Goal: Complete application form: Complete application form

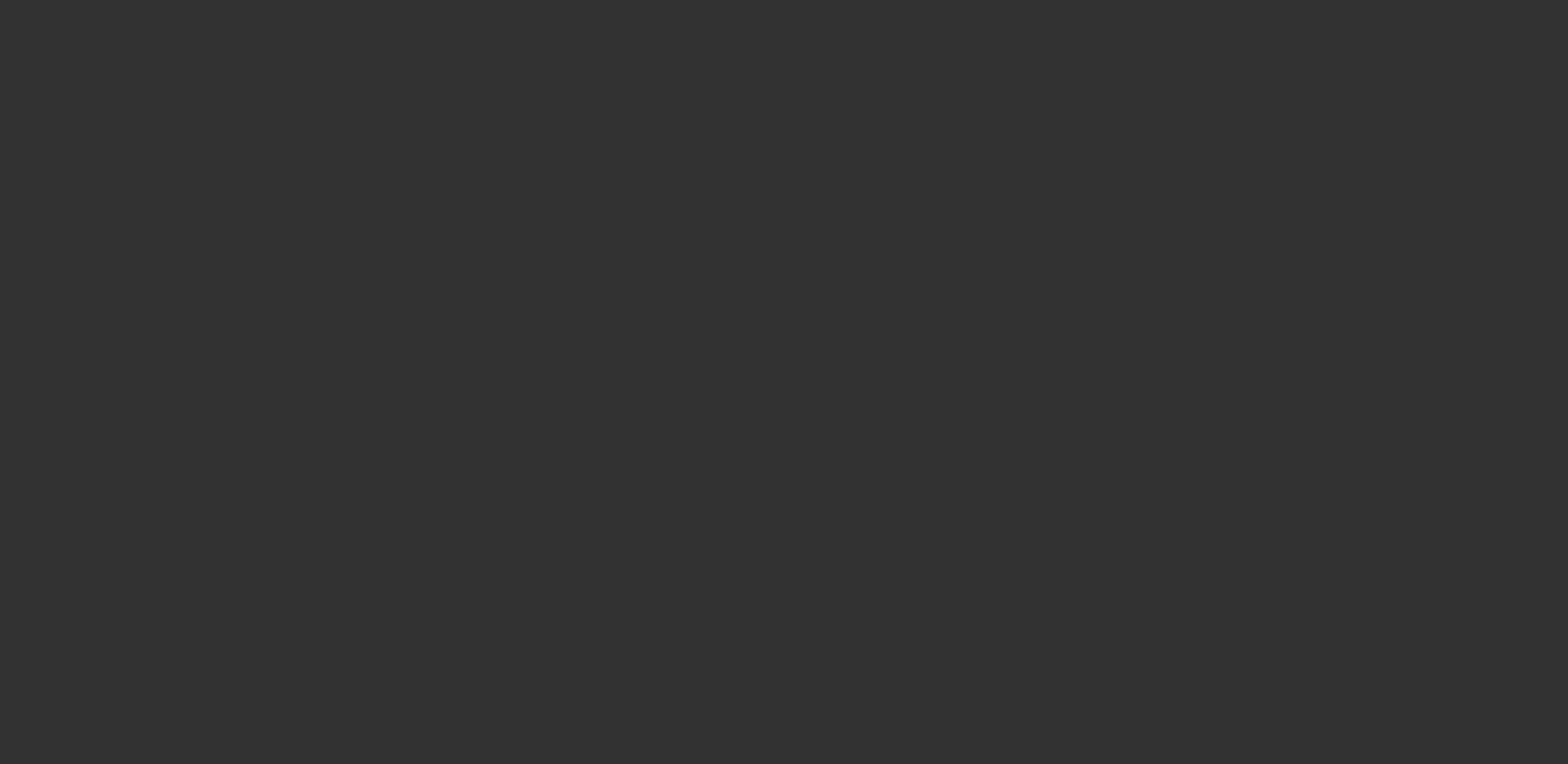
select select "3"
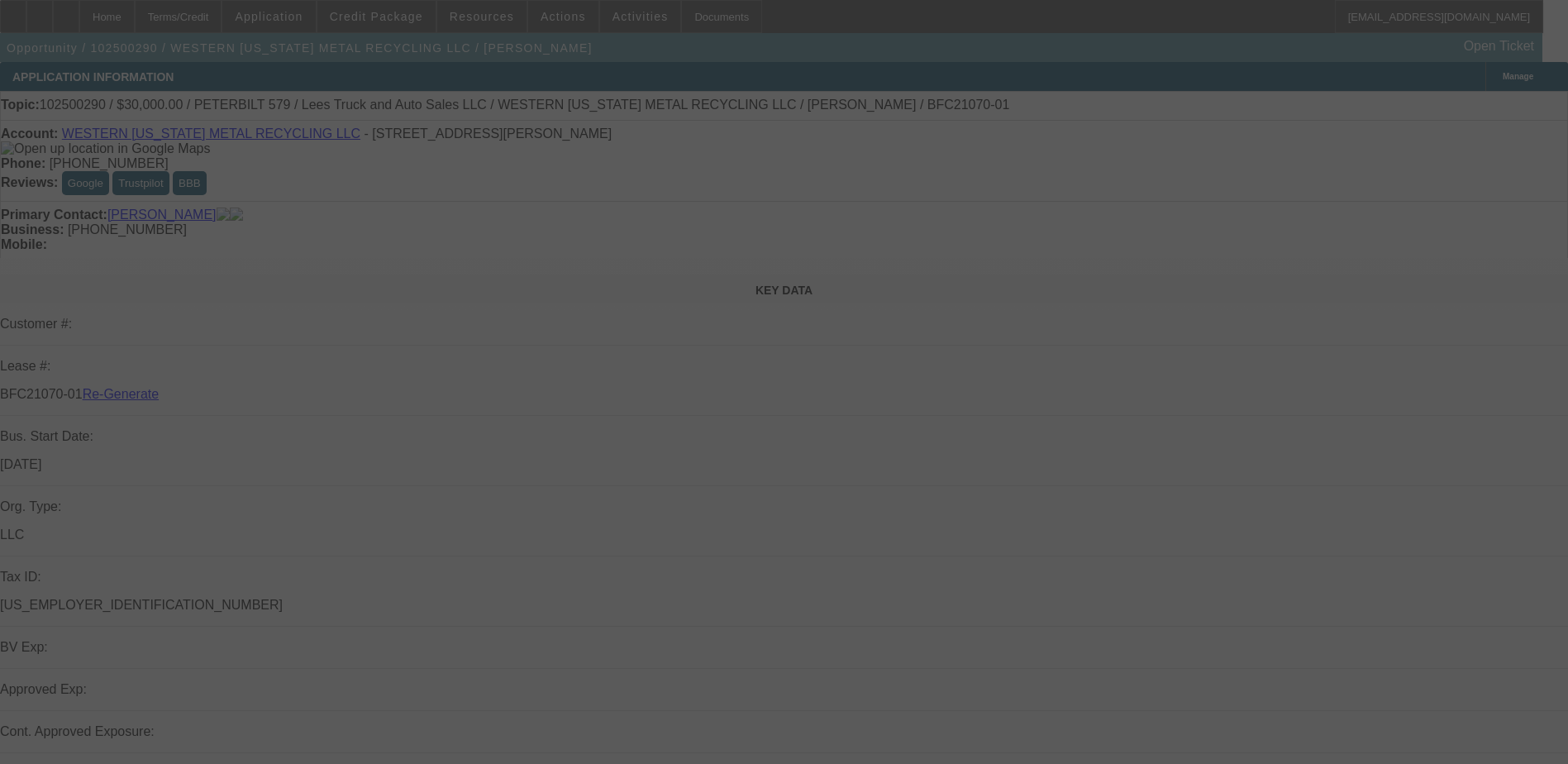
select select "0"
select select "3"
select select "0"
select select "6"
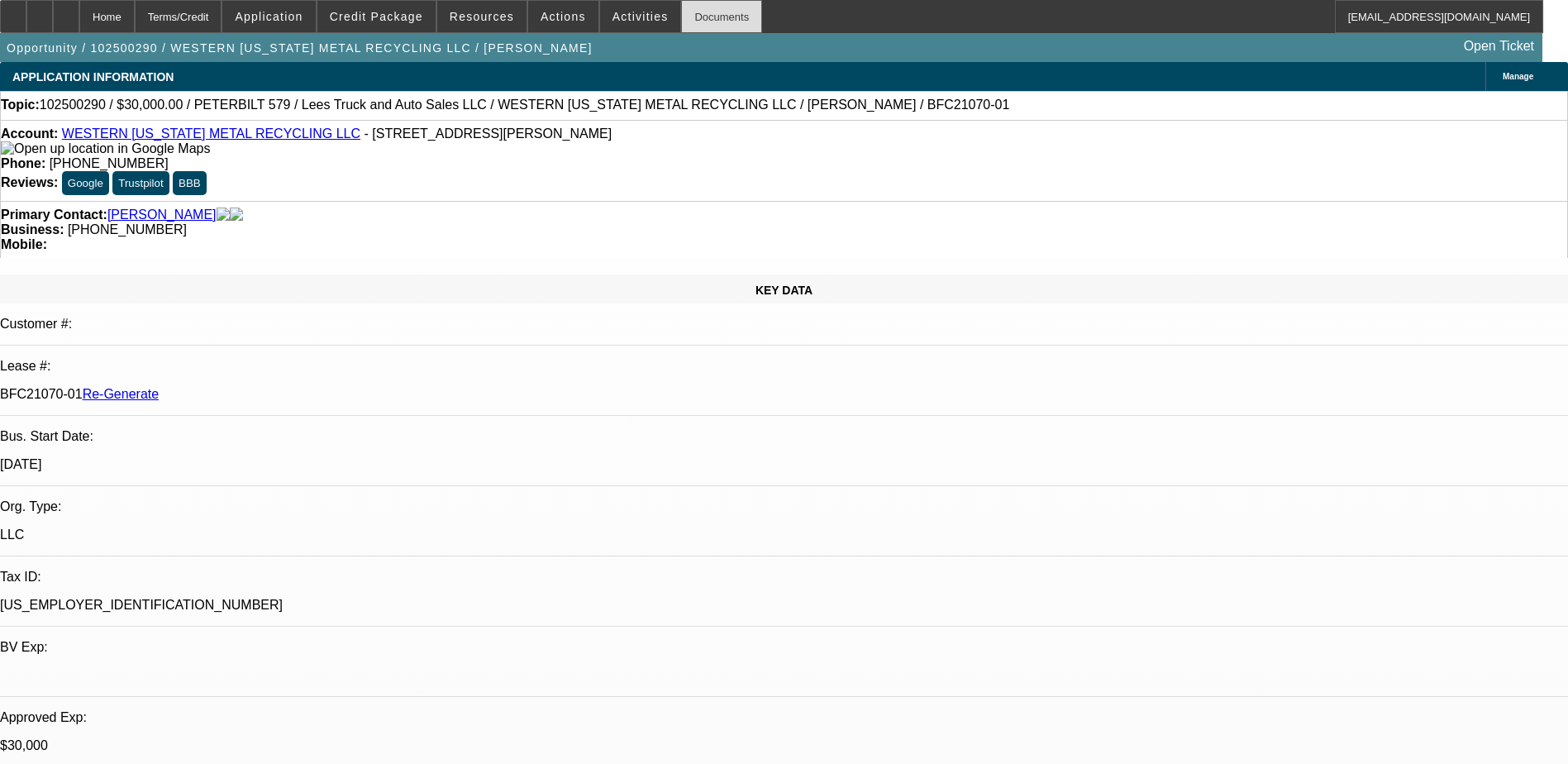
click at [694, 15] on div "Documents" at bounding box center [722, 17] width 81 height 33
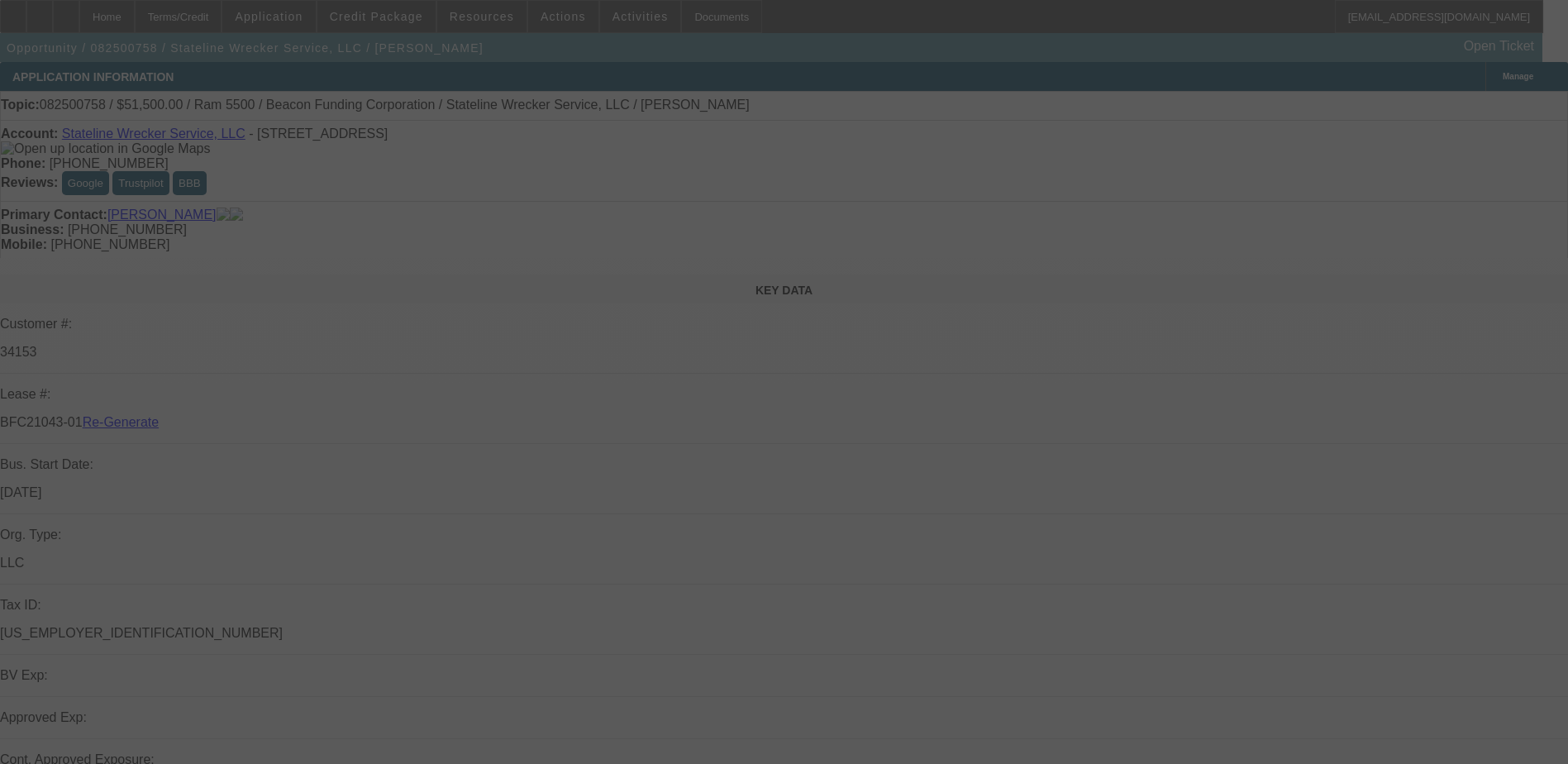
select select "4"
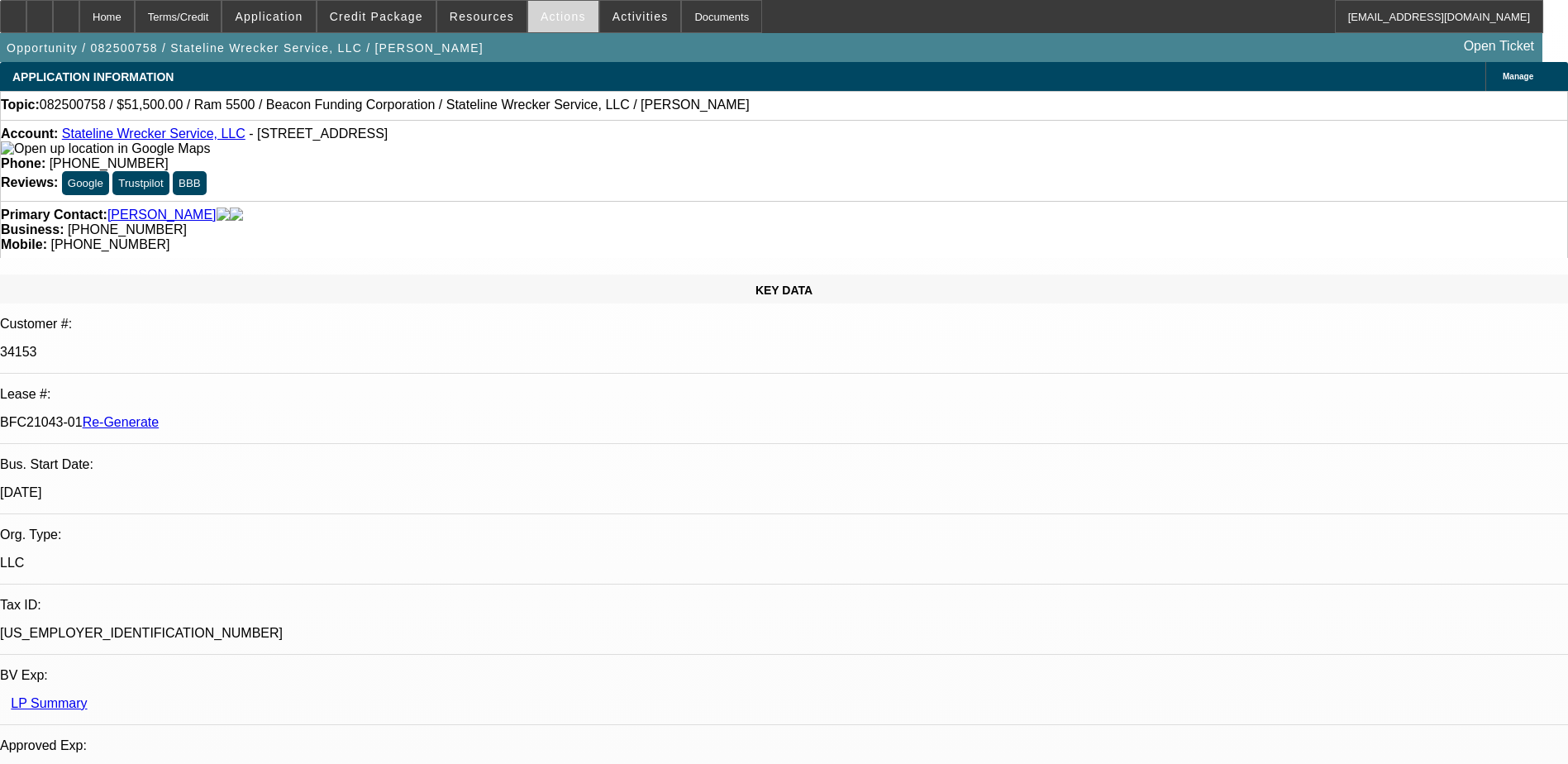
select select "0"
select select "2"
select select "0.1"
select select "4"
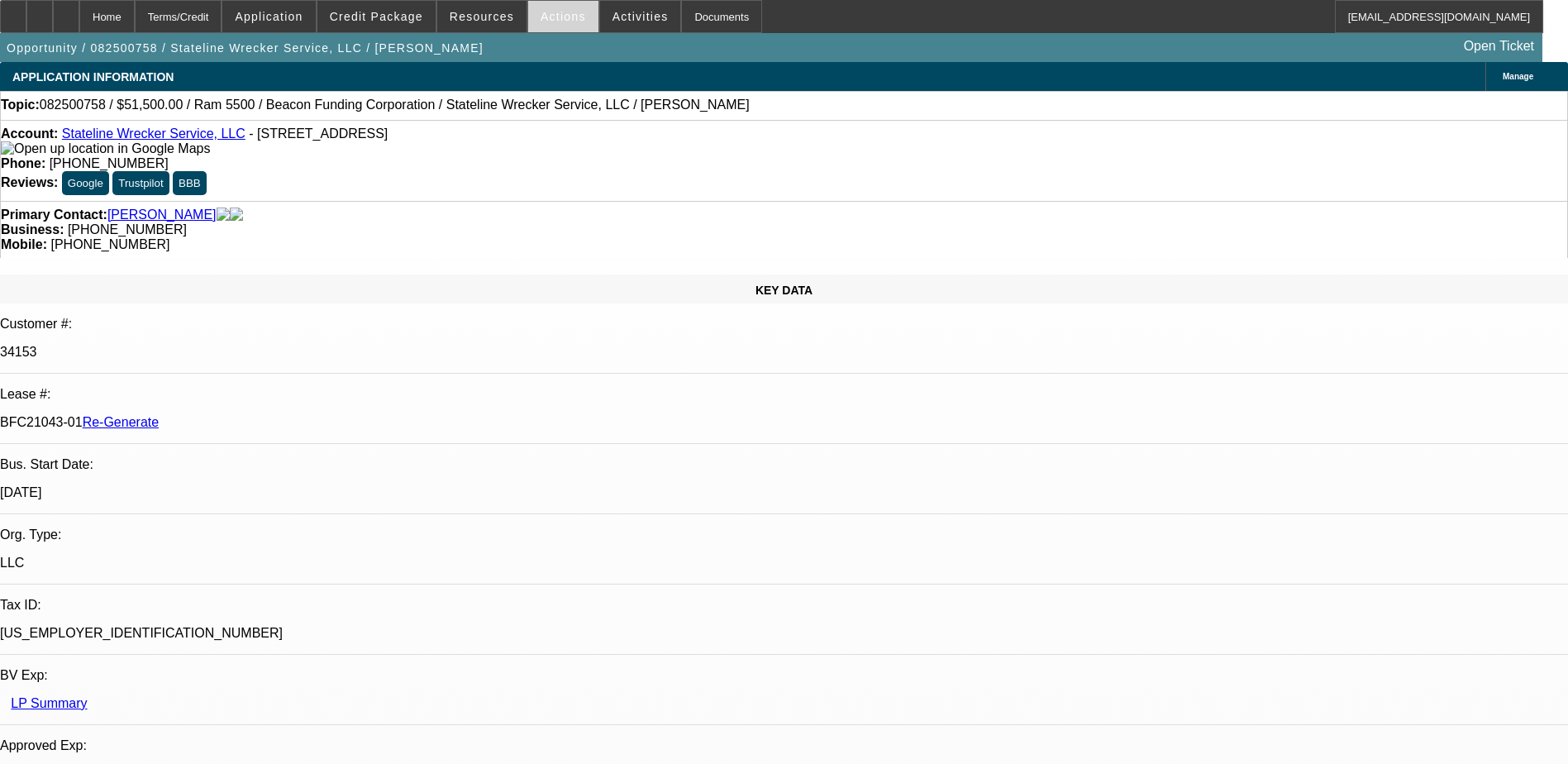
click at [556, 20] on span "Actions" at bounding box center [563, 17] width 45 height 13
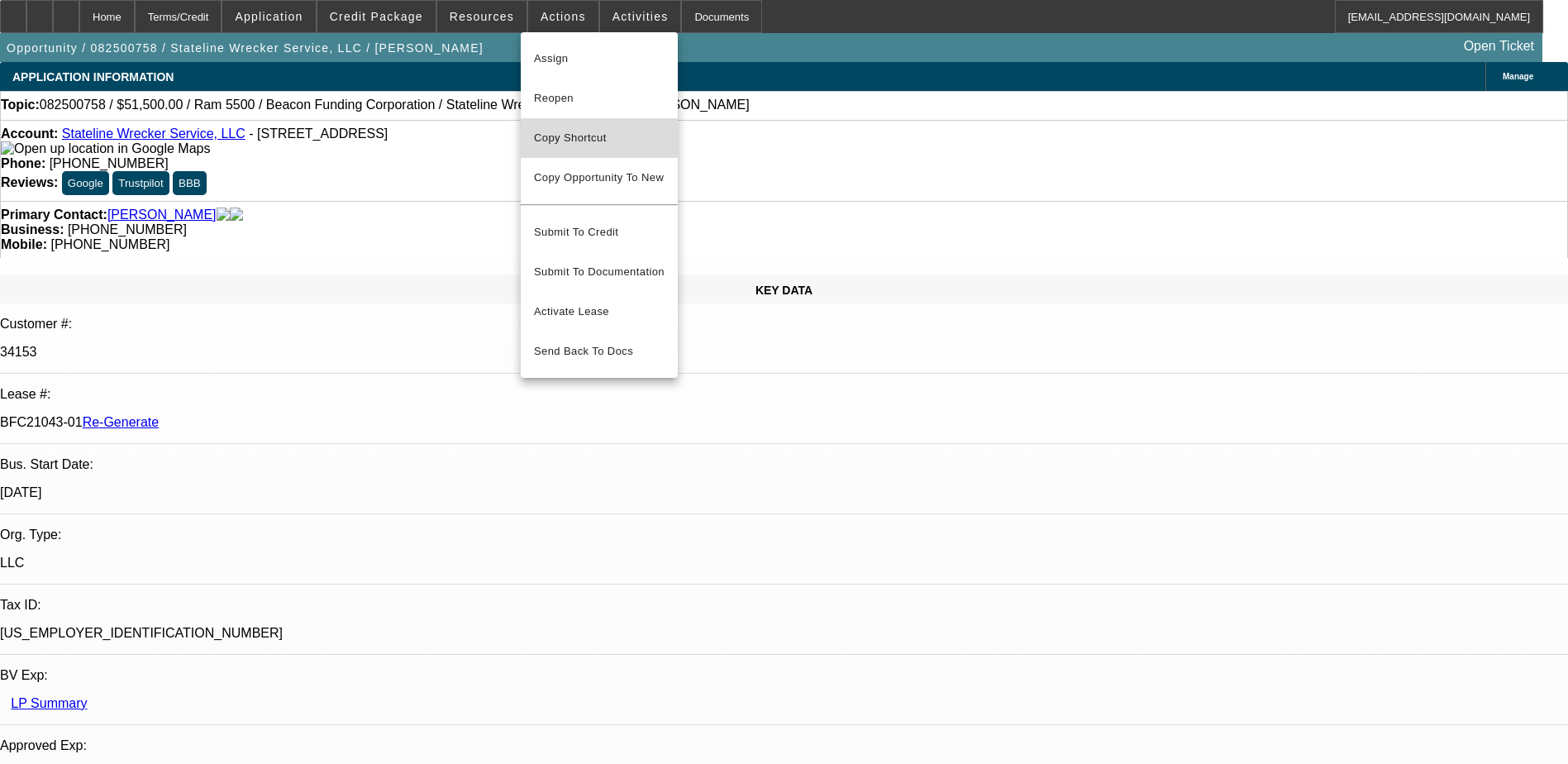
click at [569, 131] on span "Copy Shortcut" at bounding box center [599, 138] width 130 height 20
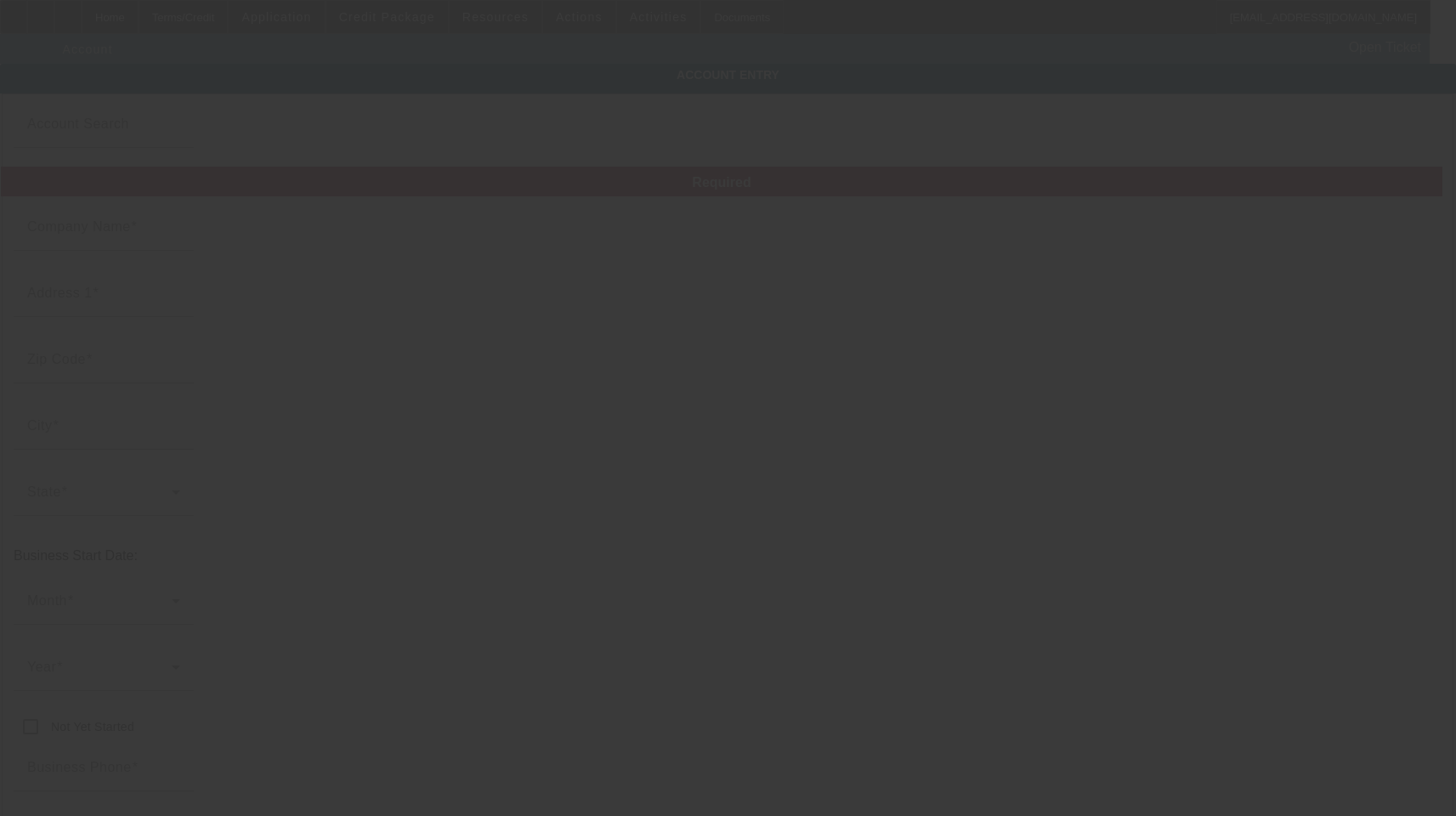
type input "WESTERN [US_STATE] METAL RECYCLING LLC"
type input "[STREET_ADDRESS]"
type input "73096"
type input "[PERSON_NAME]"
type input "[PHONE_NUMBER]"
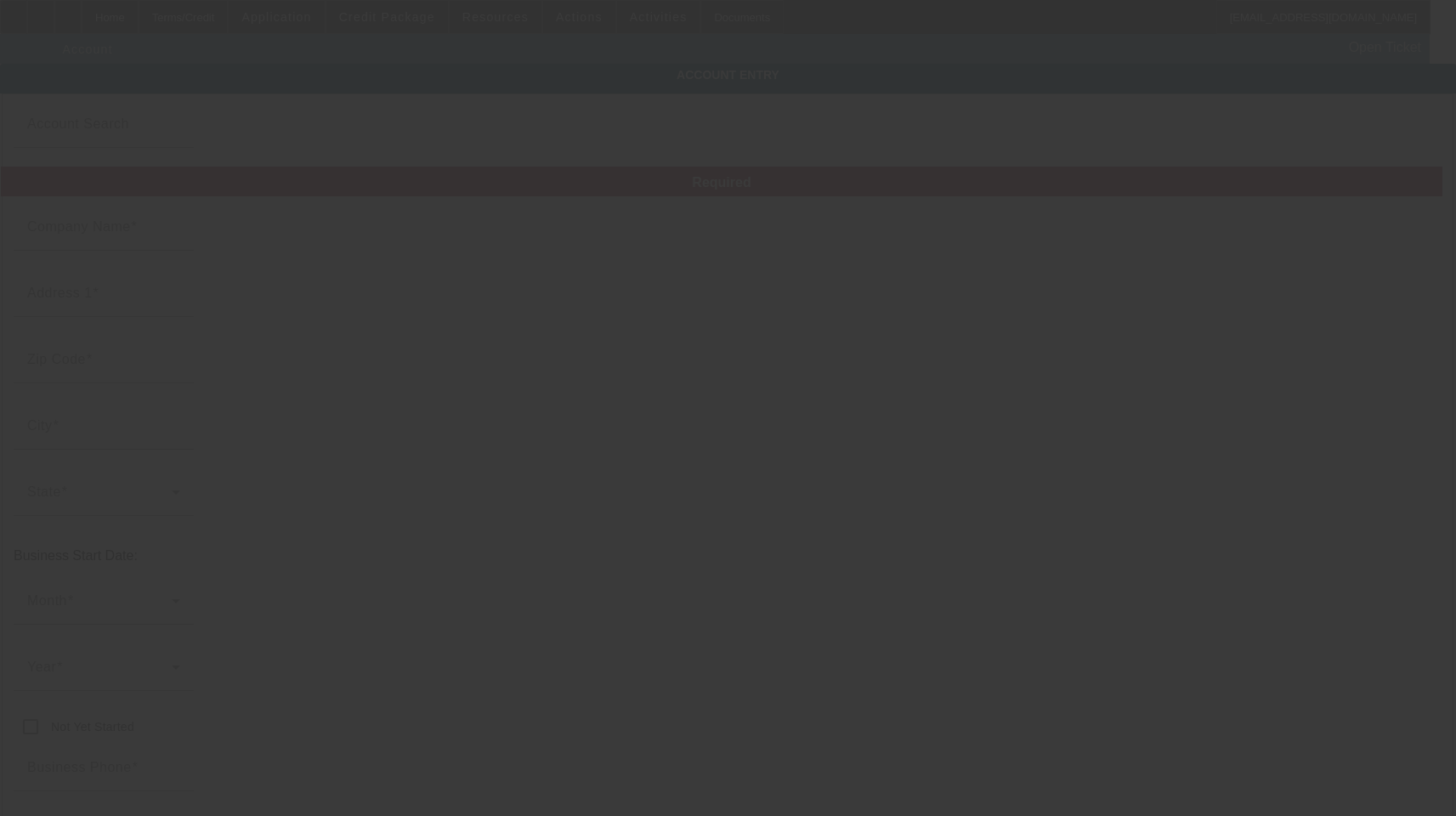
type input "[US_EMPLOYER_IDENTIFICATION_NUMBER]"
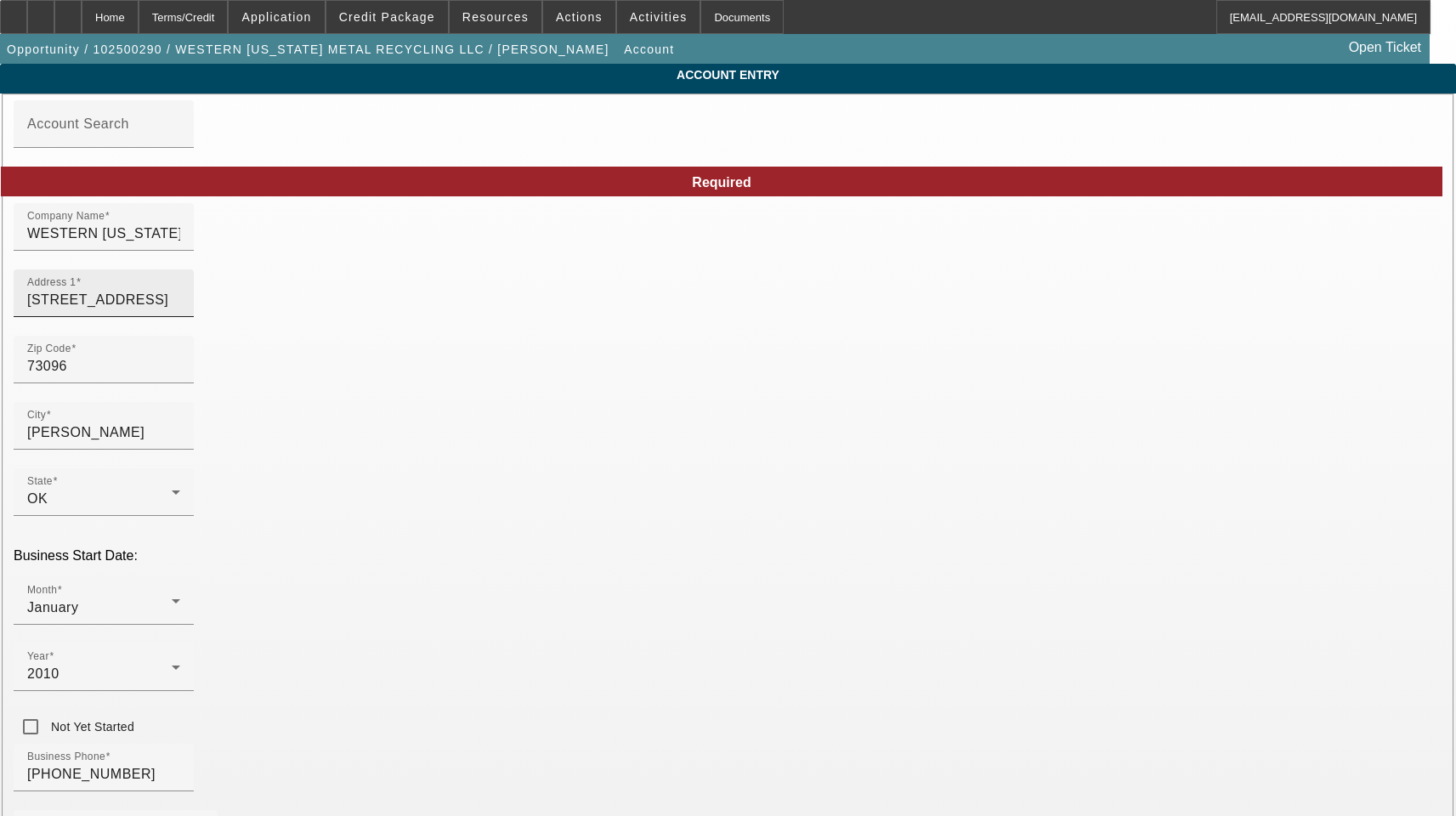
type input "[DATE]"
drag, startPoint x: 551, startPoint y: 246, endPoint x: -21, endPoint y: 252, distance: 572.0
click at [0, 252] on html "Home Terms/Credit Application Credit Package Resources Actions Activities Docum…" at bounding box center [728, 408] width 1456 height 816
paste input "estern [US_STATE] Metal Recycling"
type input "Western [US_STATE] Metal Recycling LLC"
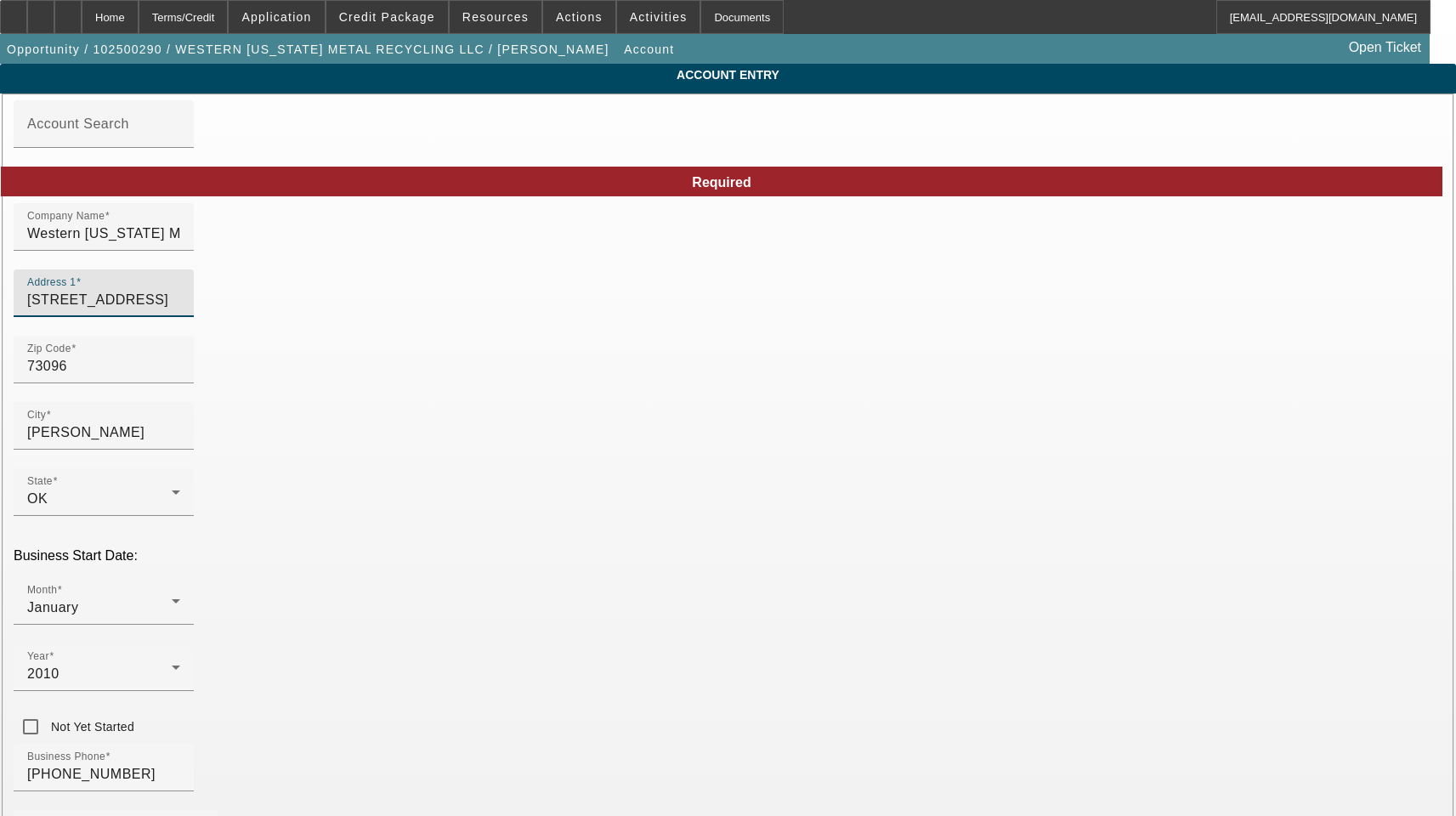
drag, startPoint x: 379, startPoint y: 310, endPoint x: 141, endPoint y: 300, distance: 238.2
type input "[PERSON_NAME]"
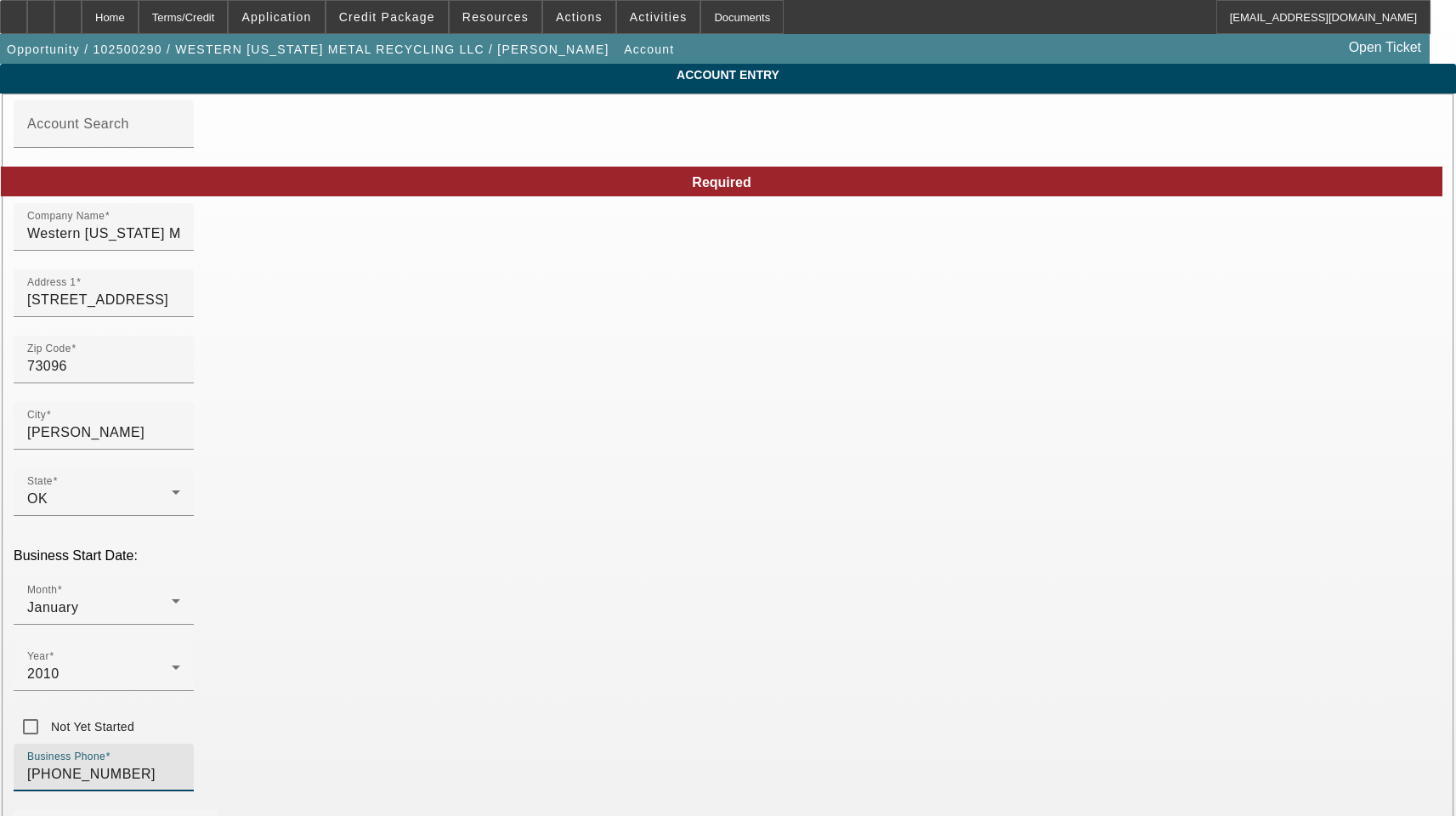
drag, startPoint x: 363, startPoint y: 599, endPoint x: 168, endPoint y: 607, distance: 195.2
paste input "[EMAIL_ADDRESS][DOMAIN_NAME]"
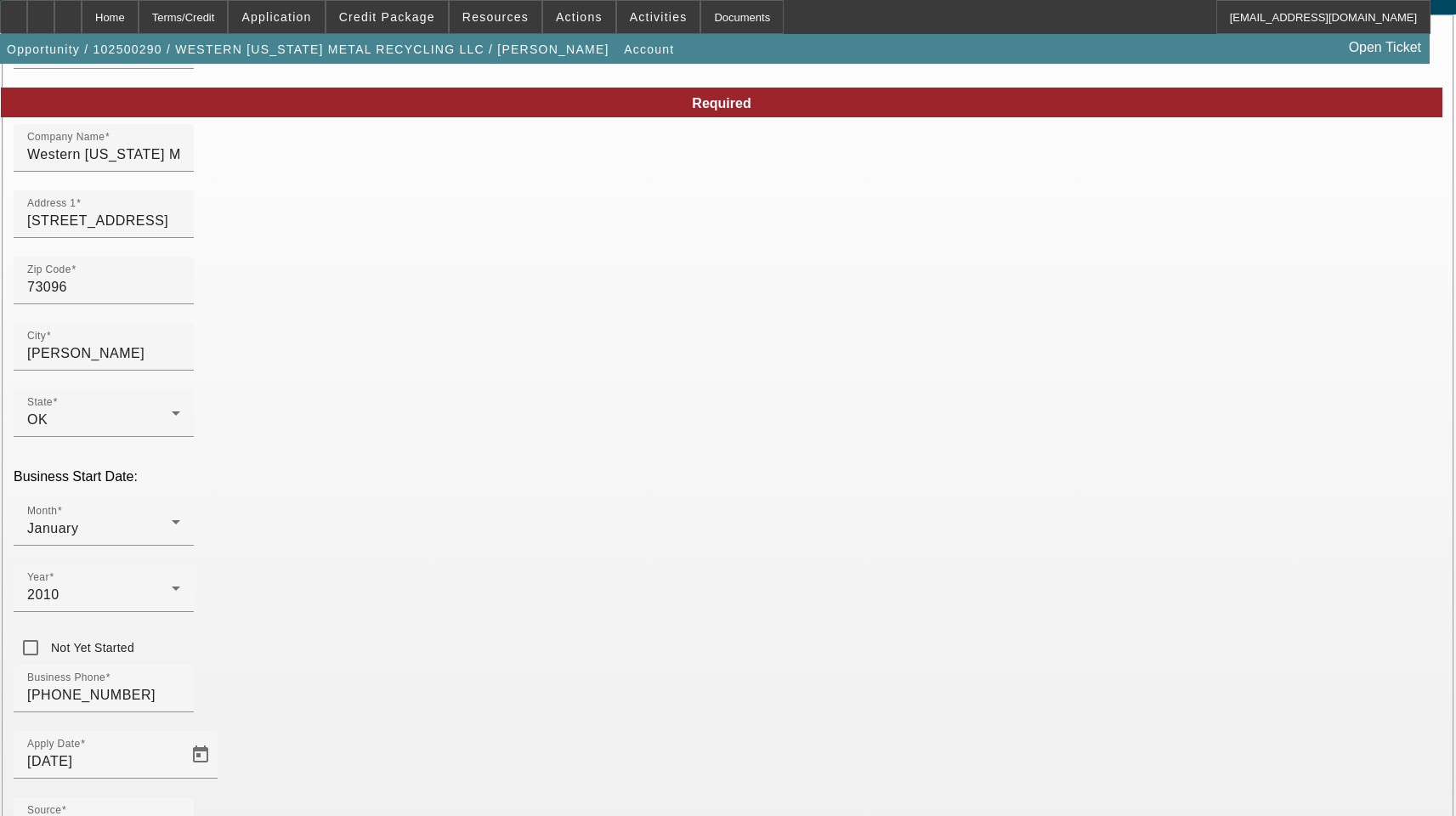
scroll to position [186, 0]
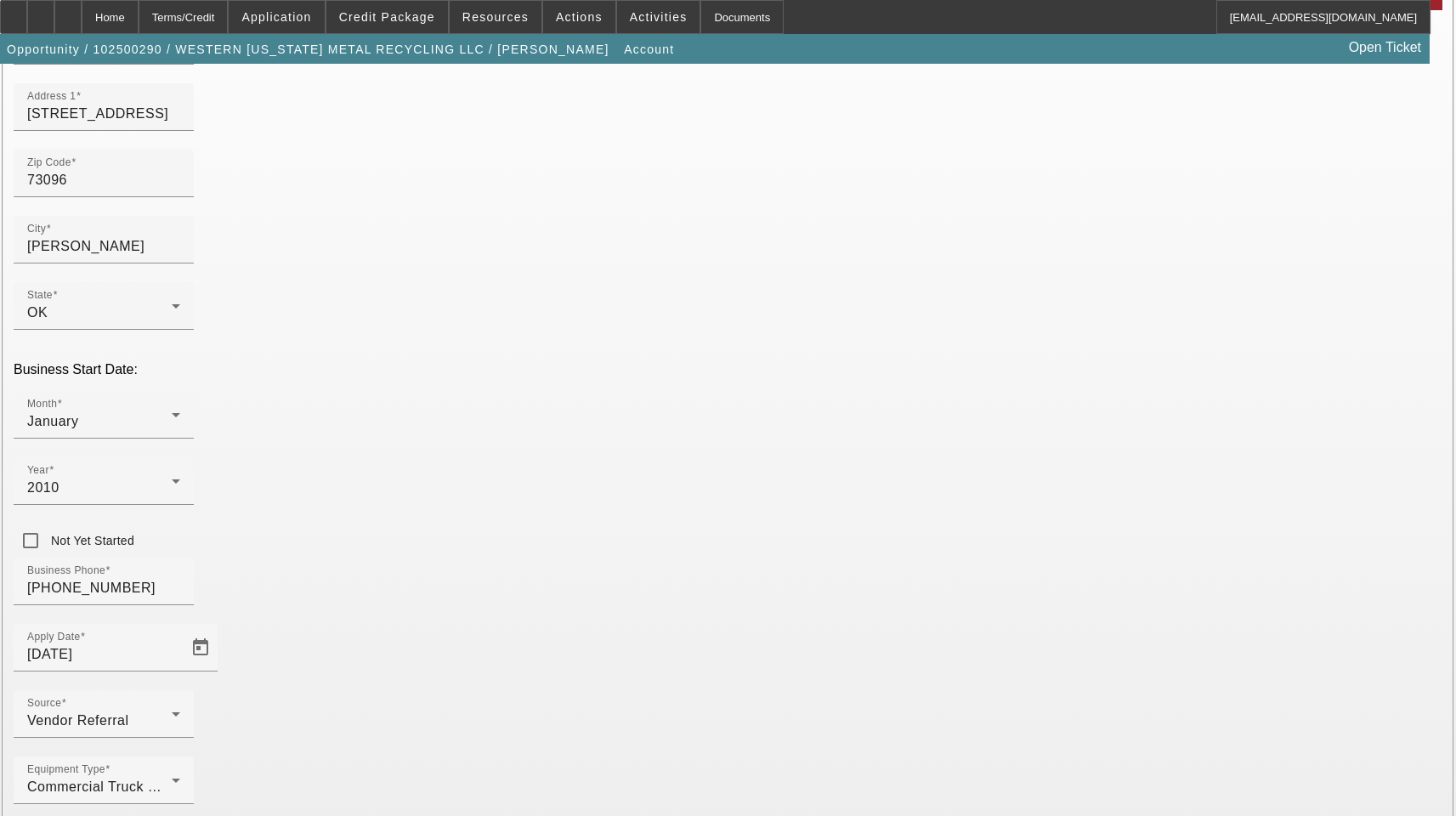
type input "[EMAIL_ADDRESS][DOMAIN_NAME]"
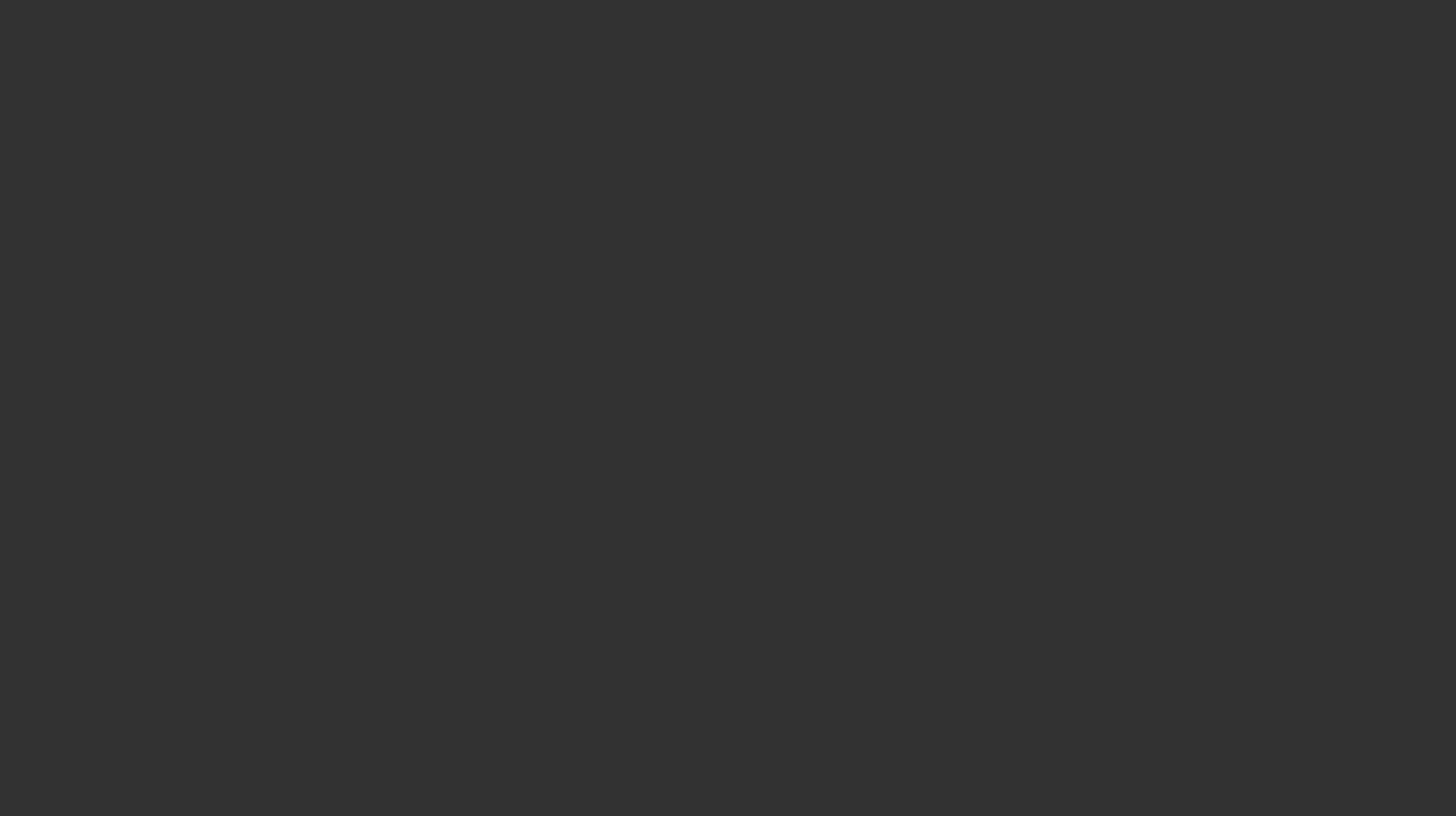
select select "3"
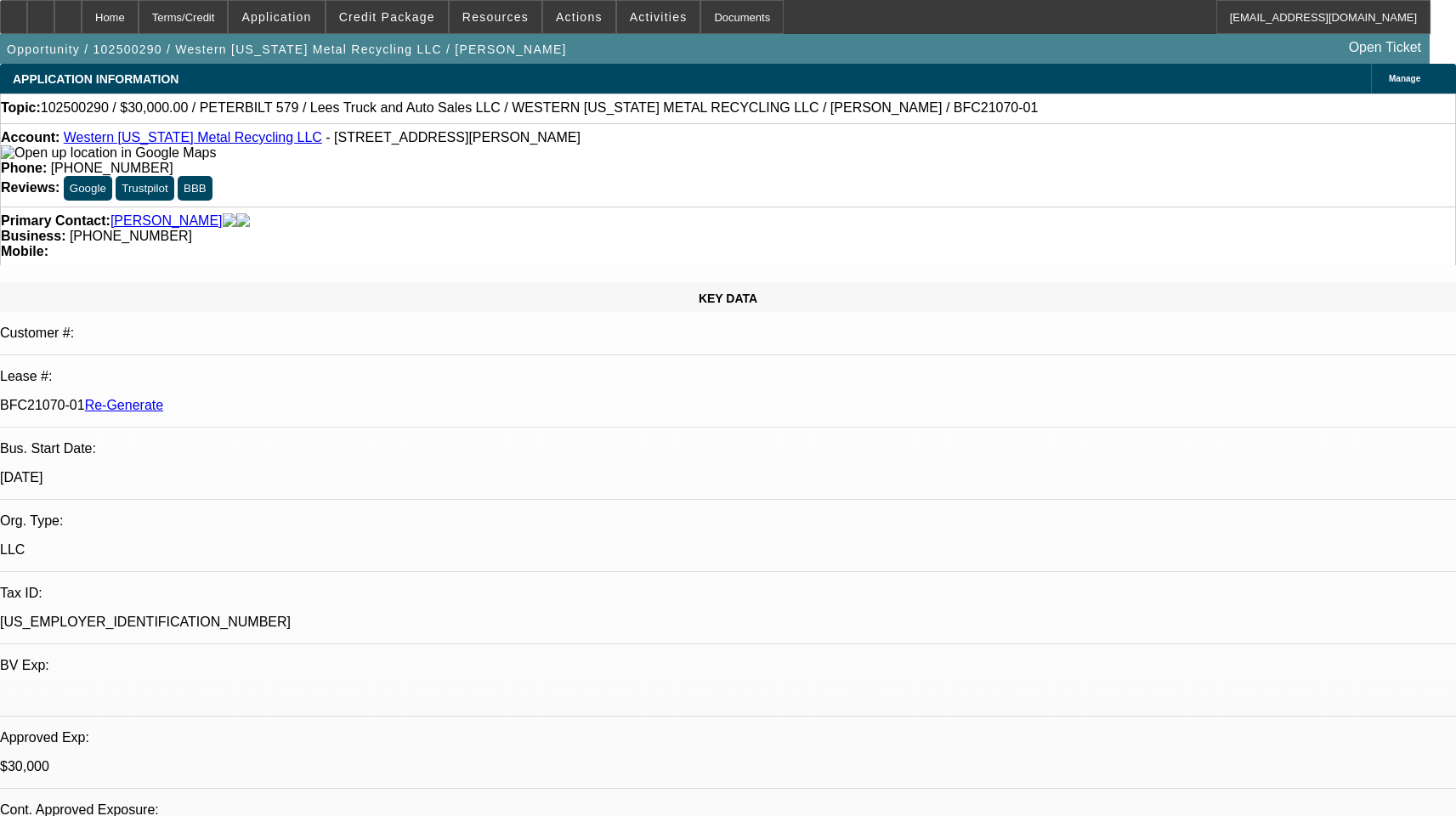
select select "0"
select select "1"
select select "3"
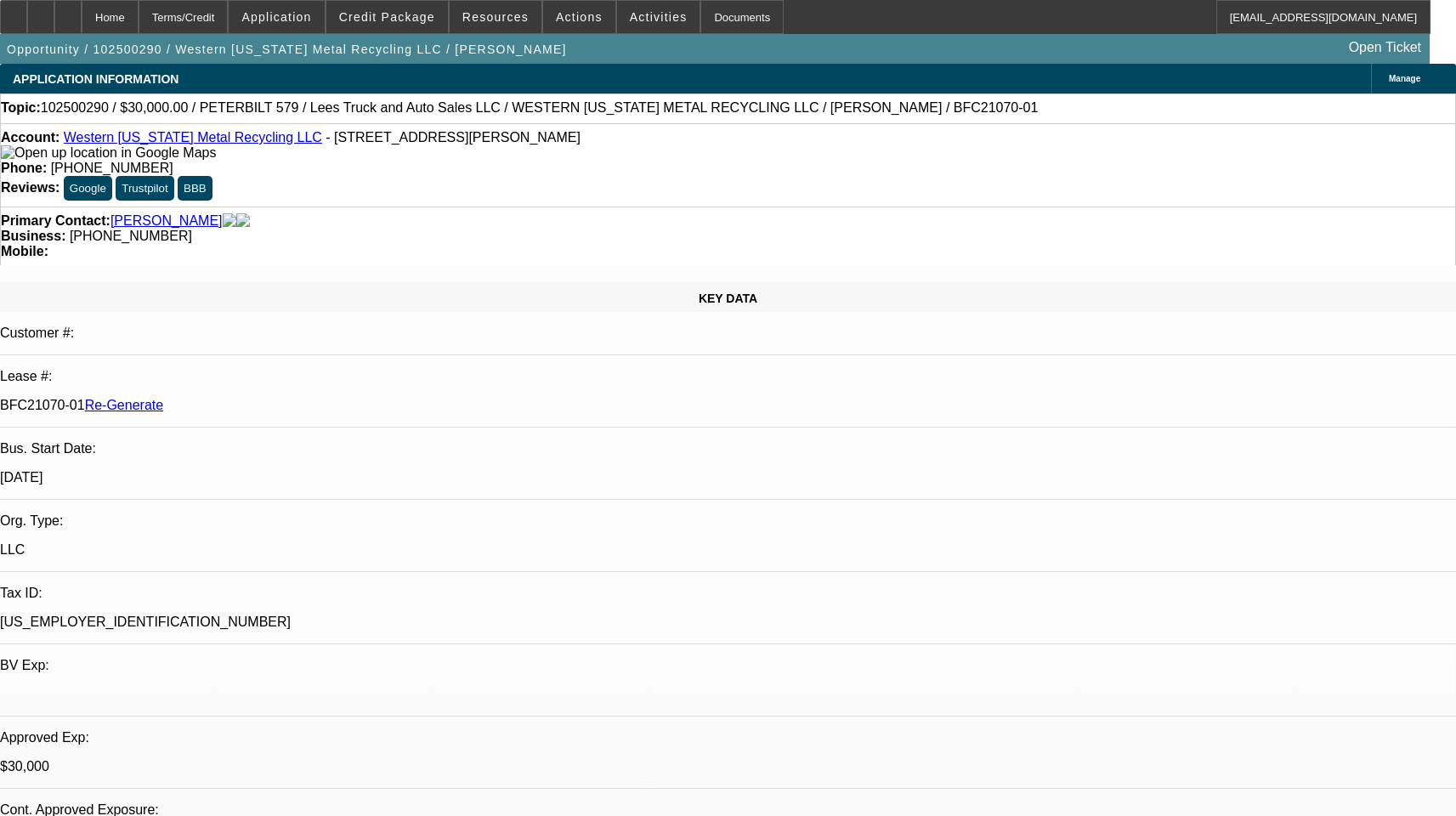
select select "6"
